Goal: Task Accomplishment & Management: Use online tool/utility

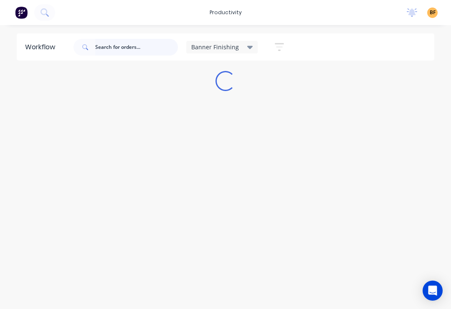
click at [146, 54] on input "text" at bounding box center [136, 47] width 83 height 17
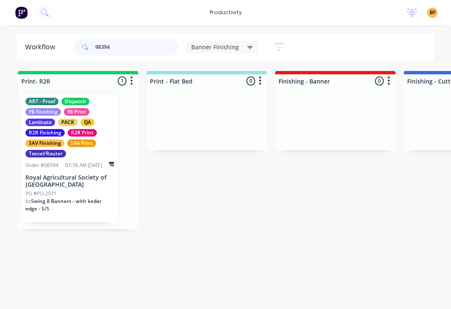
type input "98394"
click at [98, 120] on div "ART - Proof Dispatch FB Finishing FB Print Laminate PACK QA R2R Finishing R2R P…" at bounding box center [69, 128] width 89 height 60
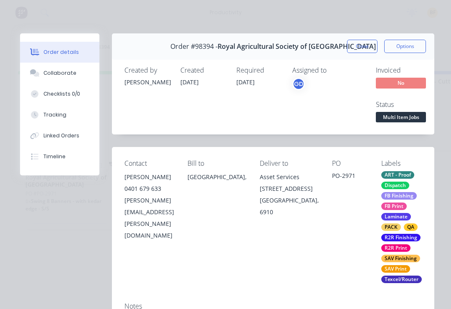
click at [66, 116] on button "Tracking" at bounding box center [59, 114] width 79 height 21
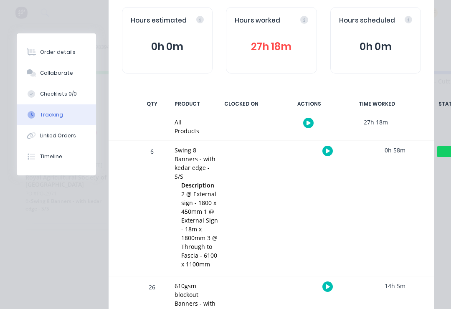
scroll to position [80, 0]
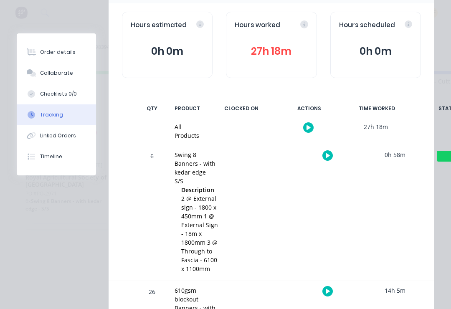
click at [326, 157] on icon "button" at bounding box center [328, 155] width 4 height 5
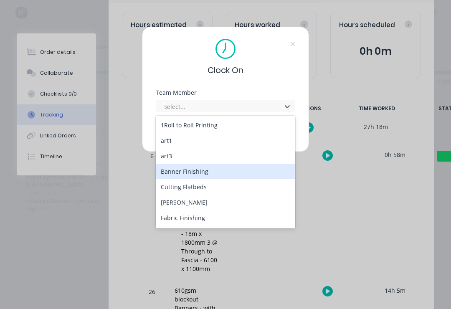
click at [216, 172] on div "Banner Finishing" at bounding box center [225, 171] width 139 height 15
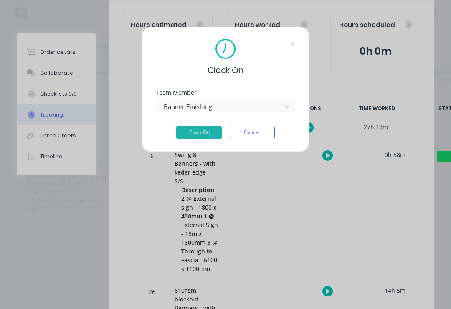
click at [210, 135] on button "Clock On" at bounding box center [199, 132] width 46 height 13
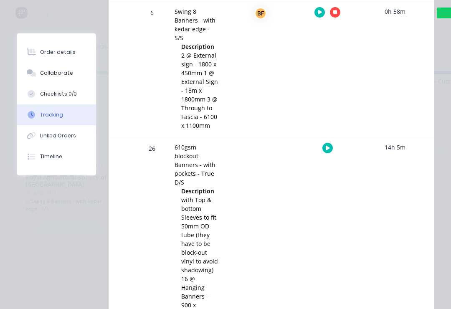
scroll to position [227, 0]
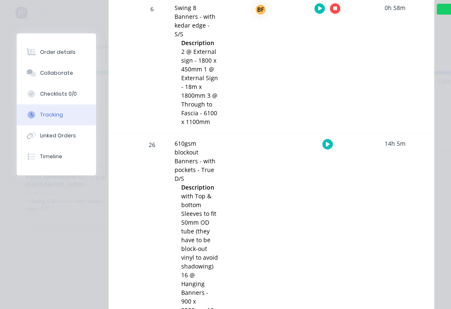
click at [329, 147] on button "button" at bounding box center [327, 144] width 10 height 10
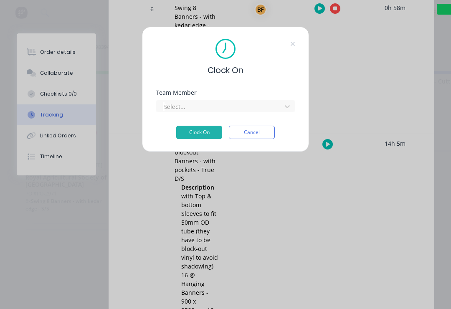
click at [271, 113] on div "Team Member Select..." at bounding box center [225, 108] width 139 height 36
click at [207, 135] on button "Clock On" at bounding box center [199, 132] width 46 height 13
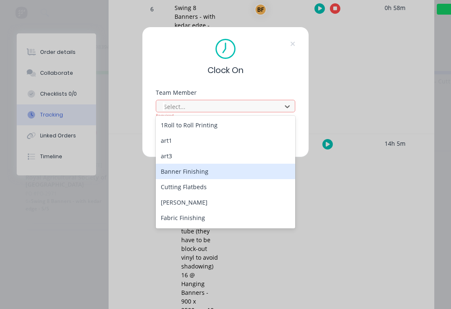
click at [203, 175] on div "Banner Finishing" at bounding box center [225, 171] width 139 height 15
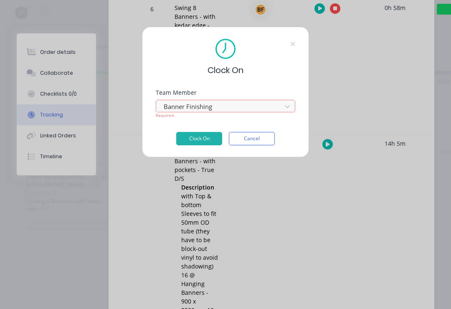
click at [206, 139] on button "Clock On" at bounding box center [199, 138] width 46 height 13
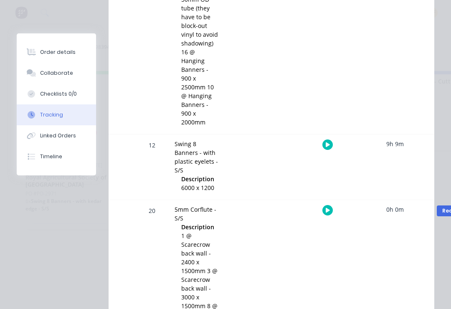
scroll to position [450, 0]
click at [326, 146] on icon "button" at bounding box center [328, 144] width 4 height 5
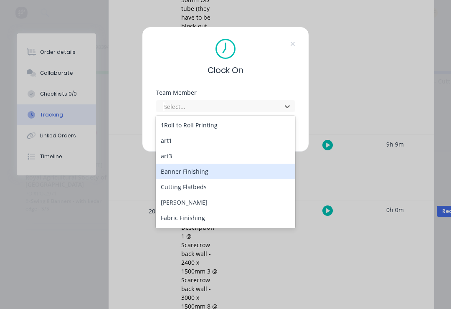
click at [202, 178] on div "Banner Finishing" at bounding box center [225, 171] width 139 height 15
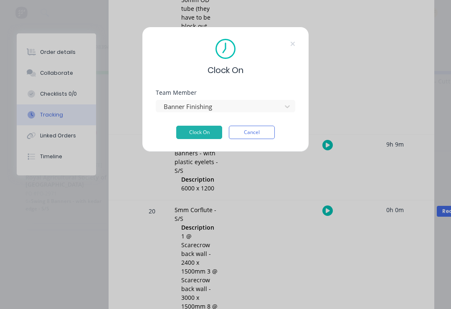
click at [206, 132] on button "Clock On" at bounding box center [199, 132] width 46 height 13
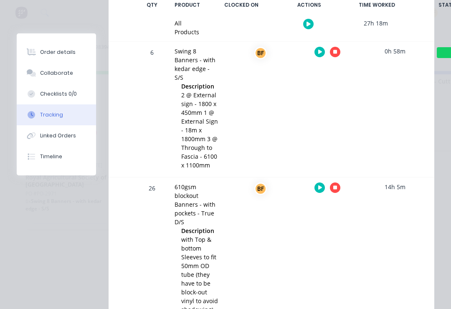
scroll to position [183, 0]
